Goal: Task Accomplishment & Management: Manage account settings

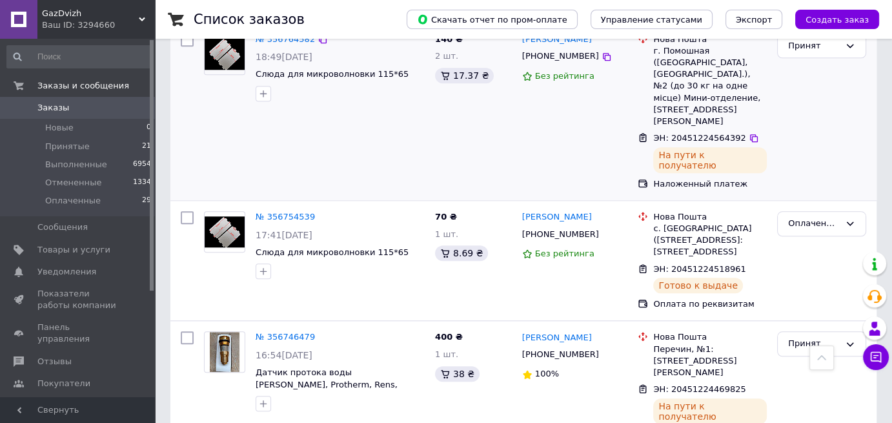
scroll to position [1227, 0]
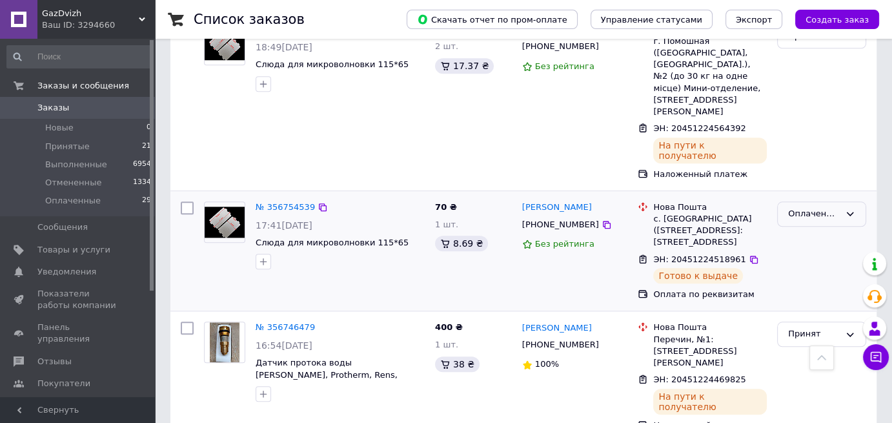
click at [849, 212] on icon at bounding box center [850, 214] width 7 height 4
click at [816, 253] on li "Выполнен" at bounding box center [822, 265] width 88 height 24
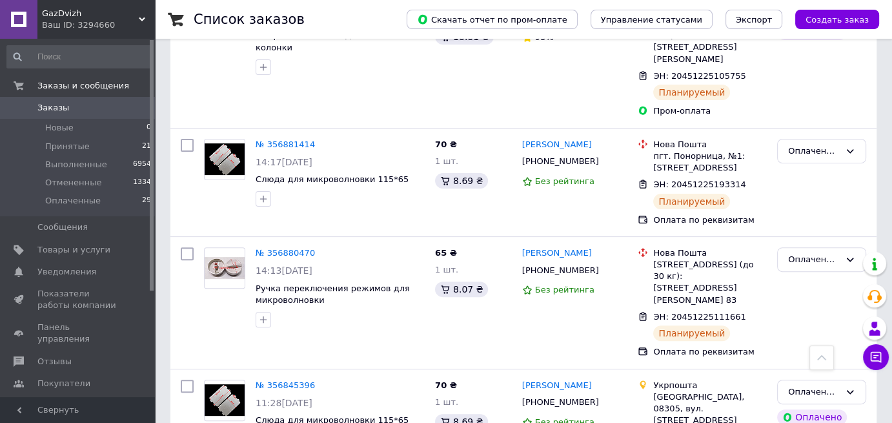
scroll to position [0, 0]
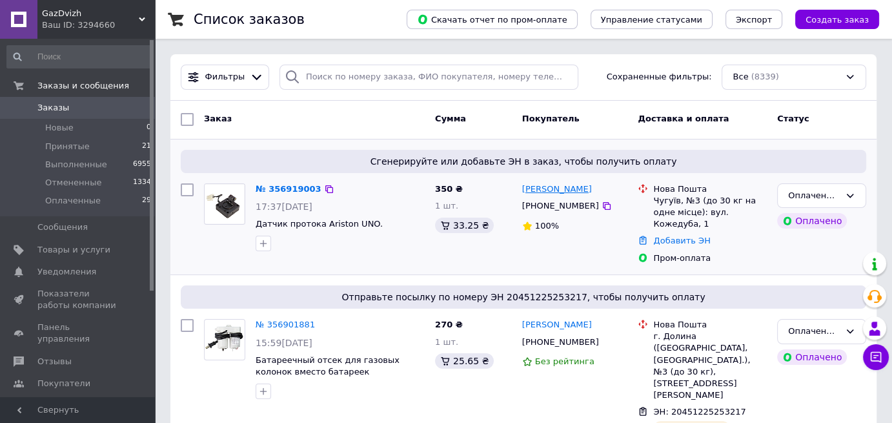
click at [539, 192] on link "Александр Чудик" at bounding box center [557, 189] width 70 height 12
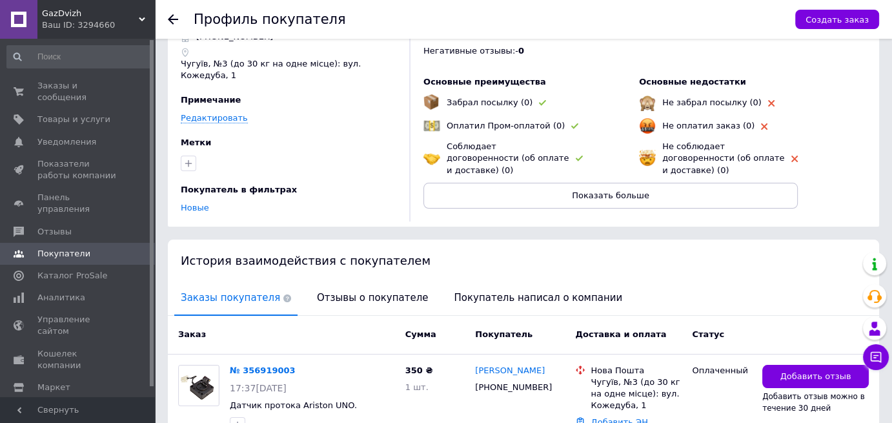
scroll to position [131, 0]
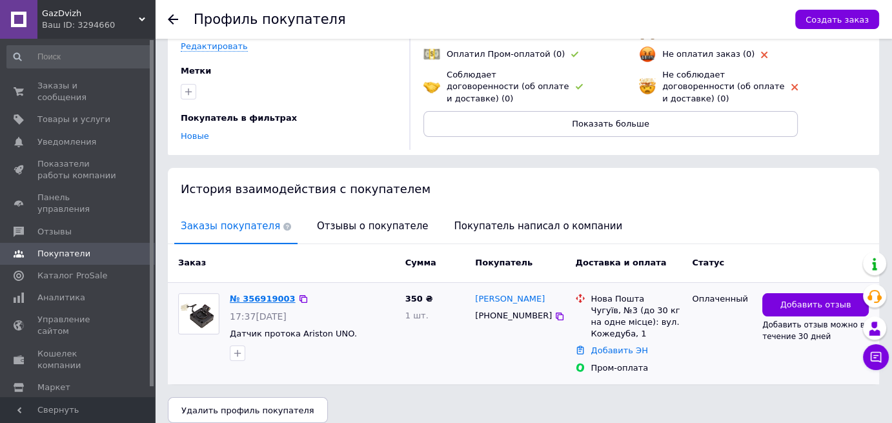
click at [249, 294] on link "№ 356919003" at bounding box center [263, 299] width 66 height 10
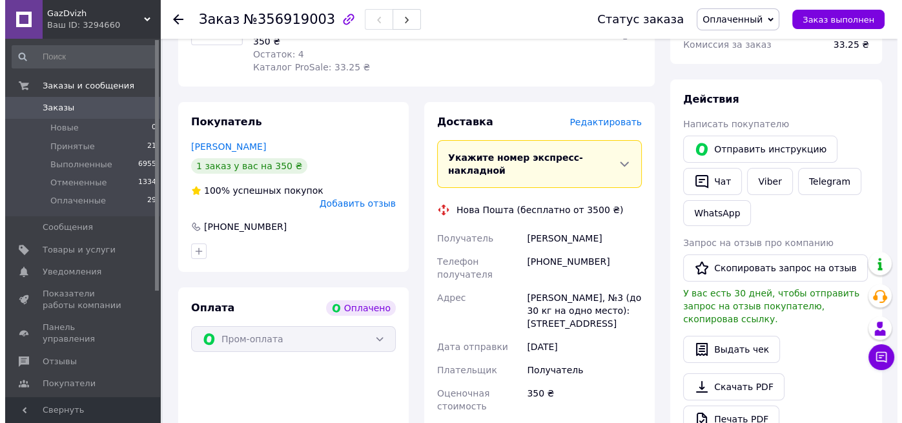
scroll to position [194, 0]
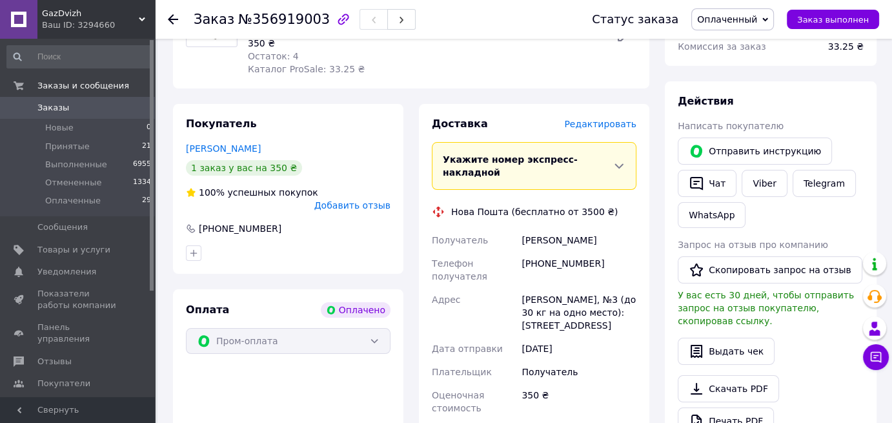
click at [605, 129] on span "Редактировать" at bounding box center [600, 124] width 72 height 10
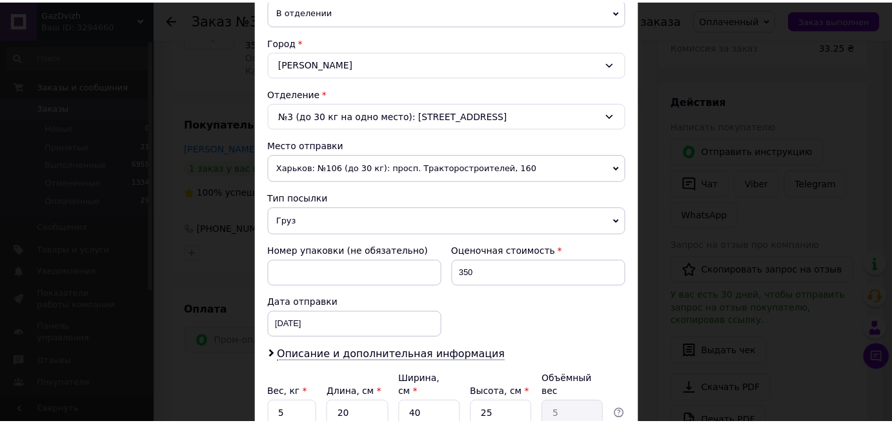
scroll to position [517, 0]
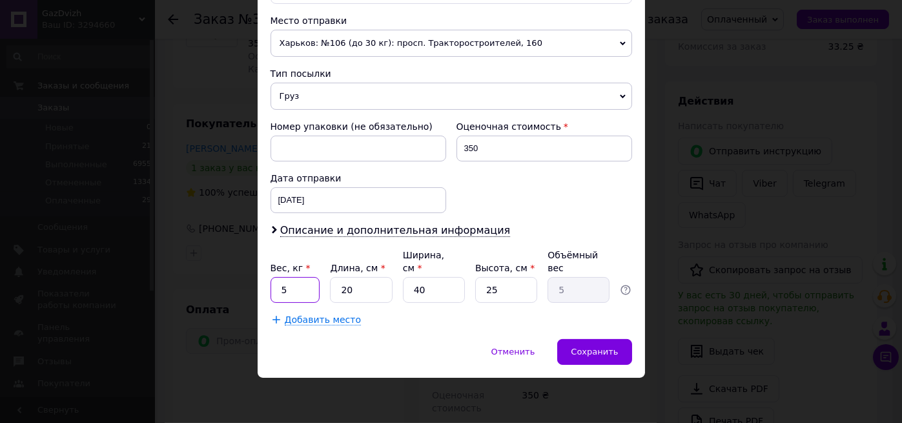
click at [296, 303] on input "5" at bounding box center [296, 290] width 50 height 26
type input "0.1"
click at [440, 303] on input "40" at bounding box center [434, 290] width 62 height 26
type input "4"
type input "0.5"
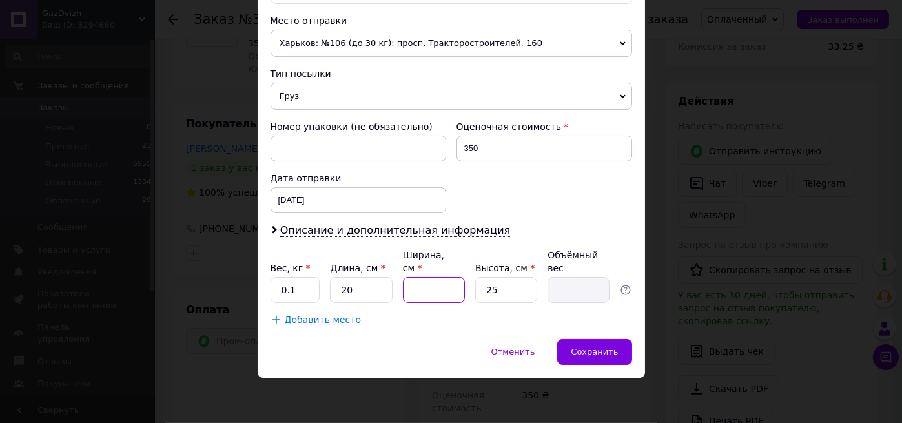
type input "8"
type input "1"
type input "8"
click at [522, 303] on input "25" at bounding box center [506, 290] width 62 height 26
type input "2"
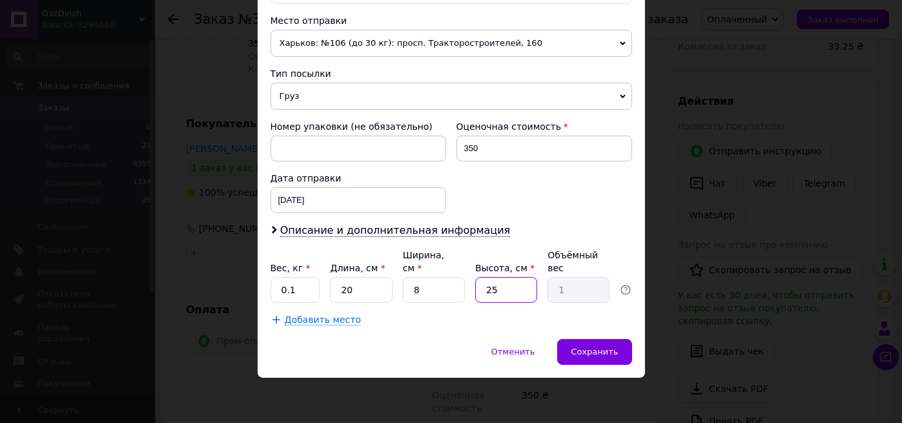
type input "0.1"
type input "4"
type input "0.16"
type input "4"
click at [599, 356] on span "Сохранить" at bounding box center [594, 352] width 47 height 10
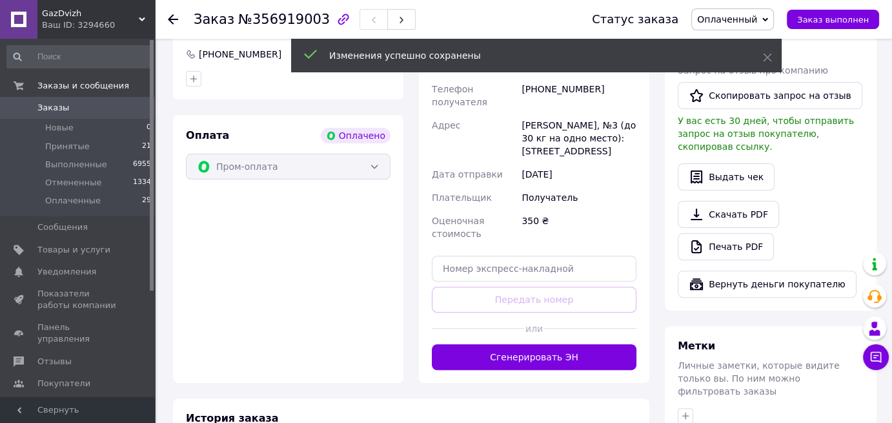
scroll to position [387, 0]
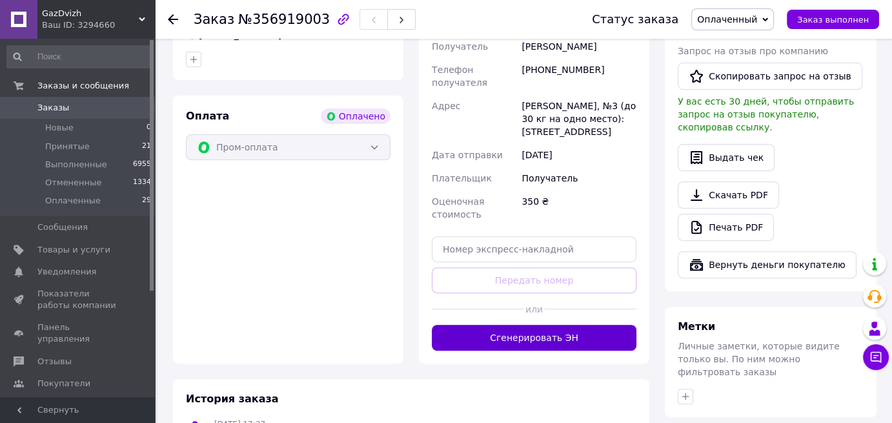
click at [539, 351] on button "Сгенерировать ЭН" at bounding box center [534, 338] width 205 height 26
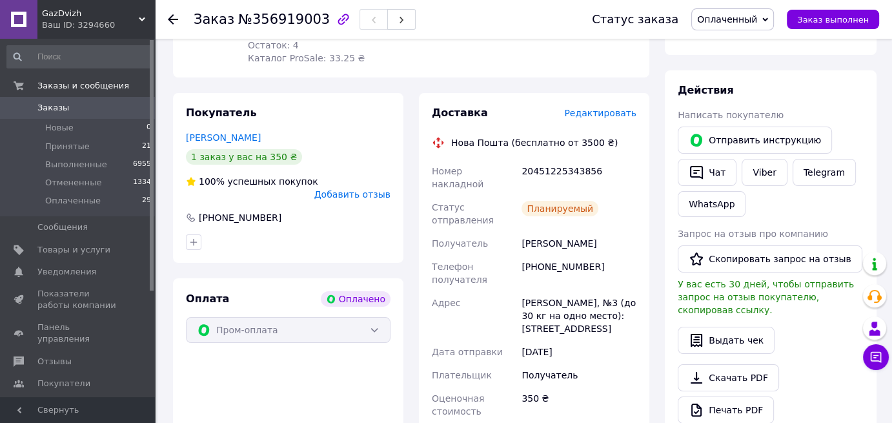
scroll to position [194, 0]
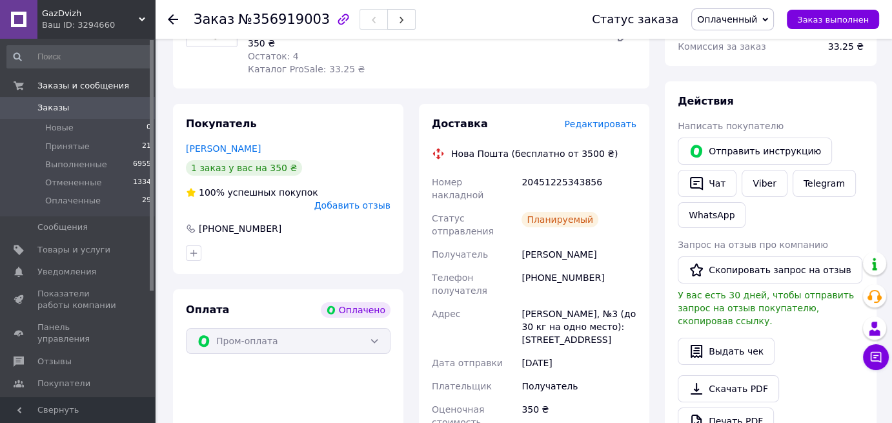
click at [63, 108] on span "Заказы" at bounding box center [53, 108] width 32 height 12
